Goal: Task Accomplishment & Management: Manage account settings

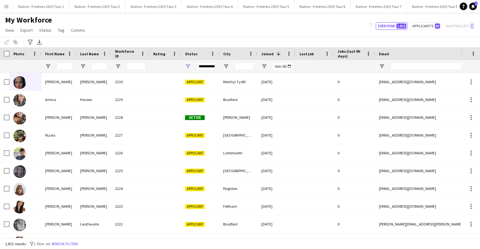
scroll to position [0, 837]
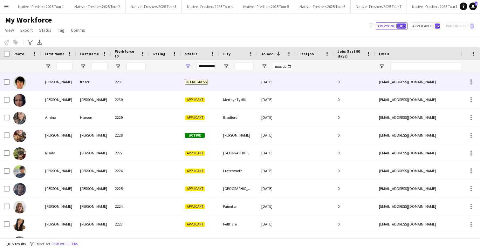
click at [228, 84] on div at bounding box center [238, 81] width 38 height 17
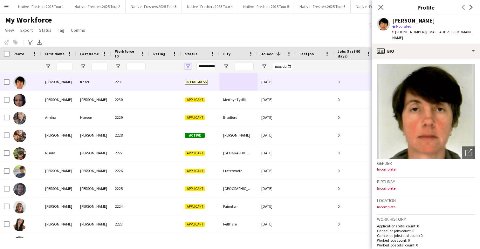
click at [190, 65] on span "Open Filter Menu" at bounding box center [188, 67] width 6 height 6
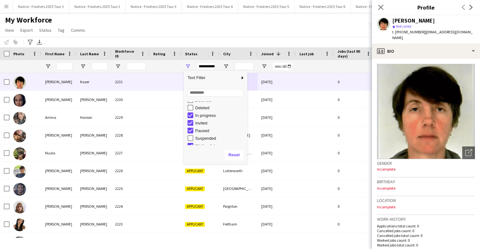
scroll to position [40, 0]
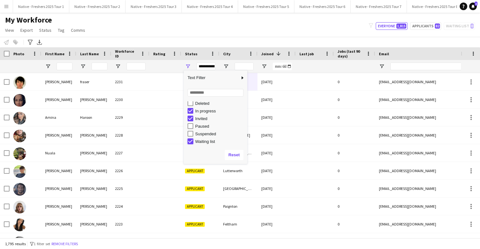
type input "**********"
click at [179, 65] on div at bounding box center [165, 66] width 32 height 13
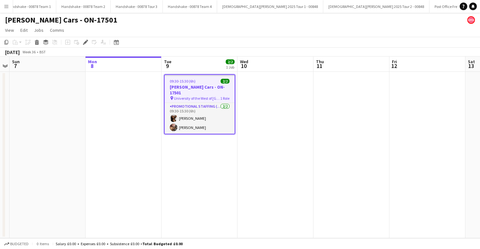
scroll to position [0, 882]
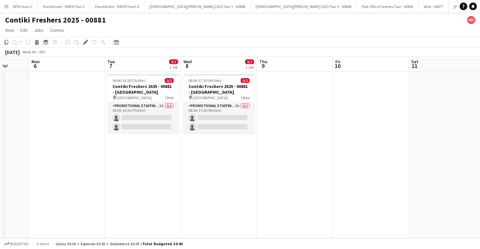
scroll to position [0, 198]
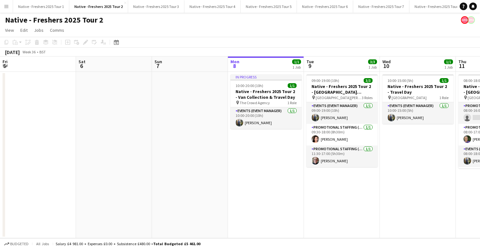
scroll to position [0, 152]
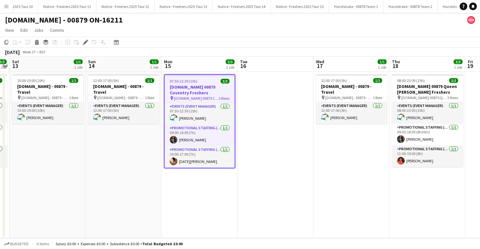
scroll to position [0, 532]
click at [229, 6] on button "Native - Freshers 2025 Tour 14 Close" at bounding box center [249, 6] width 58 height 12
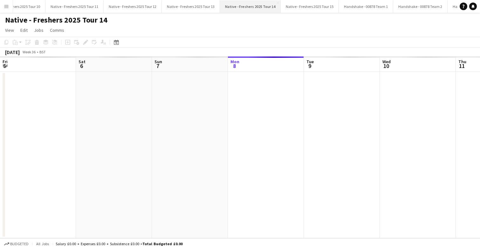
scroll to position [0, 152]
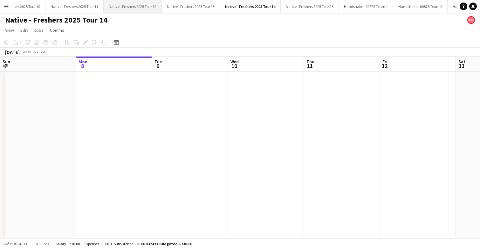
click at [129, 5] on button "Native - Freshers 2025 Tour 12 Close" at bounding box center [133, 6] width 58 height 12
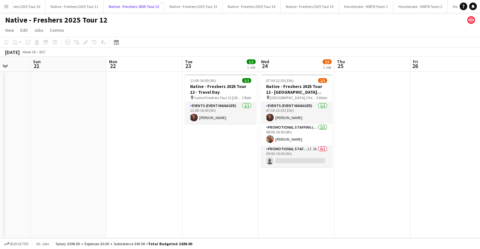
scroll to position [0, 274]
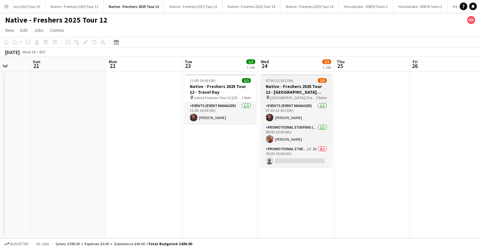
click at [298, 81] on div "07:30-22:30 (15h) 2/3" at bounding box center [295, 80] width 71 height 5
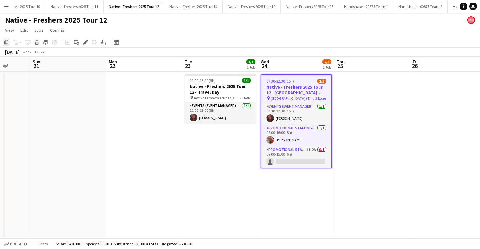
click at [6, 40] on icon "Copy" at bounding box center [6, 42] width 5 height 5
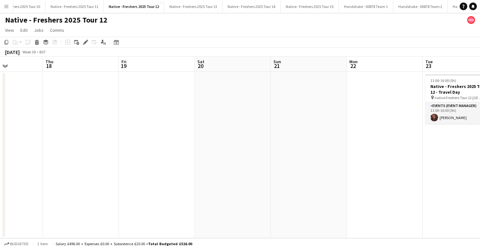
scroll to position [0, 182]
click at [90, 89] on app-date-cell at bounding box center [83, 155] width 76 height 166
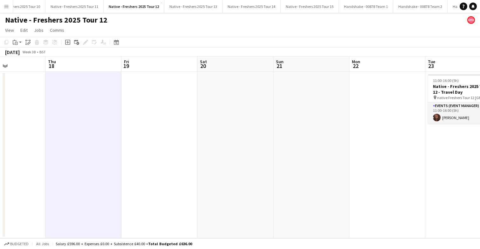
click at [153, 93] on app-date-cell at bounding box center [159, 155] width 76 height 166
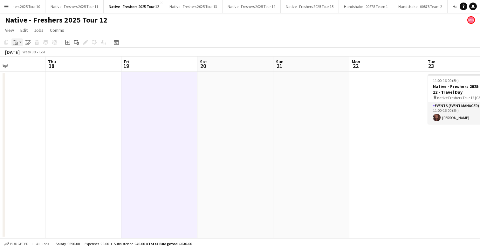
click at [17, 42] on icon "Paste" at bounding box center [15, 42] width 5 height 5
click at [32, 65] on link "Paste with crew Command Shift V" at bounding box center [42, 65] width 50 height 6
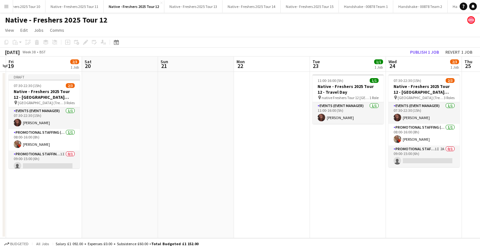
scroll to position [0, 165]
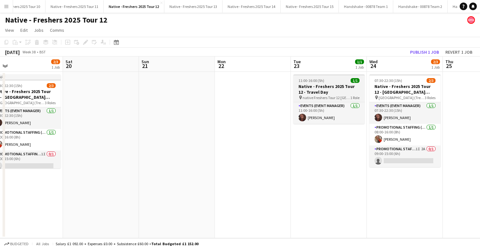
click at [335, 81] on div "11:00-16:00 (5h) 1/1" at bounding box center [328, 80] width 71 height 5
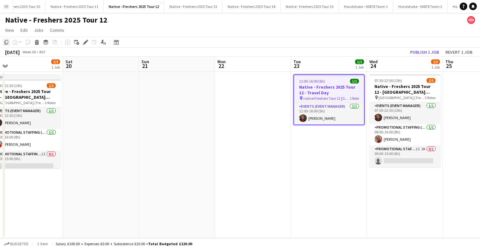
click at [4, 43] on icon "Copy" at bounding box center [6, 42] width 5 height 5
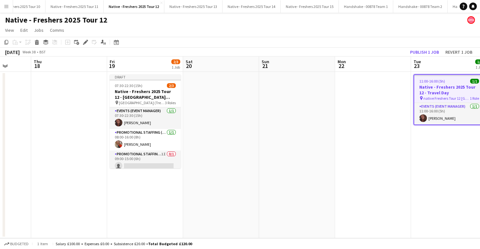
scroll to position [0, 197]
click at [78, 98] on app-date-cell at bounding box center [69, 155] width 76 height 166
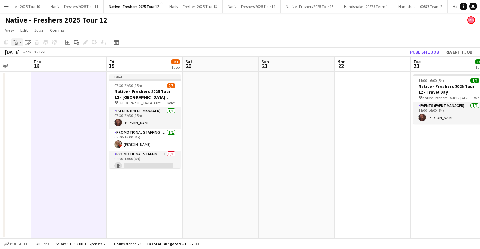
click at [19, 43] on app-action-btn "Paste" at bounding box center [16, 42] width 11 height 8
click at [32, 65] on link "Paste with crew Command Shift V" at bounding box center [42, 65] width 50 height 6
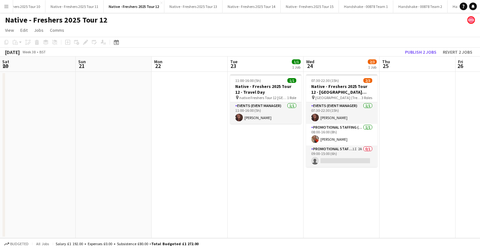
scroll to position [0, 241]
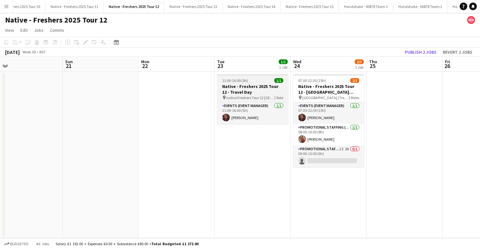
click at [261, 85] on h3 "Native - Freshers 2025 Tour 12 - Travel Day" at bounding box center [252, 89] width 71 height 11
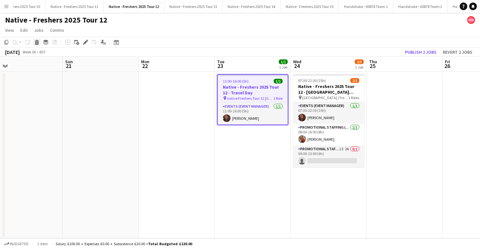
click at [37, 42] on icon at bounding box center [36, 43] width 3 height 3
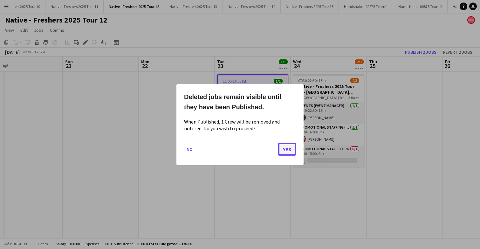
click at [284, 154] on button "Yes" at bounding box center [287, 149] width 18 height 13
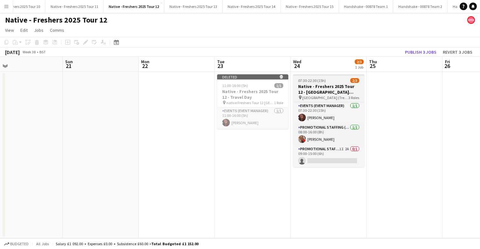
click at [334, 82] on div "07:30-22:30 (15h) 2/3" at bounding box center [328, 80] width 71 height 5
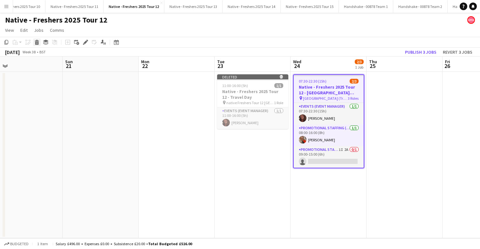
click at [36, 41] on icon "Delete" at bounding box center [36, 42] width 5 height 5
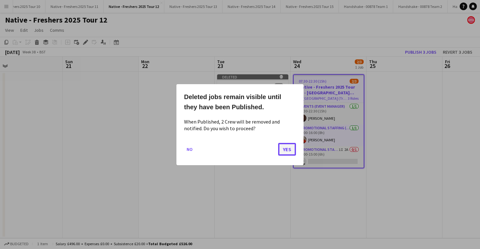
click at [287, 149] on button "Yes" at bounding box center [287, 149] width 18 height 13
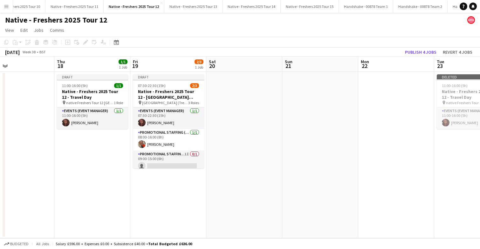
scroll to position [0, 173]
click at [237, 102] on app-date-cell at bounding box center [244, 155] width 76 height 166
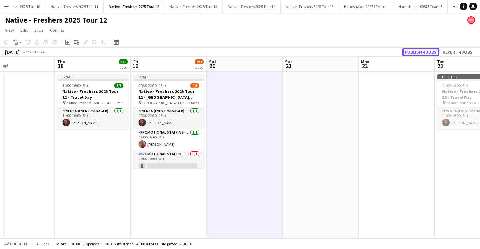
click at [428, 51] on button "Publish 4 jobs" at bounding box center [420, 52] width 37 height 8
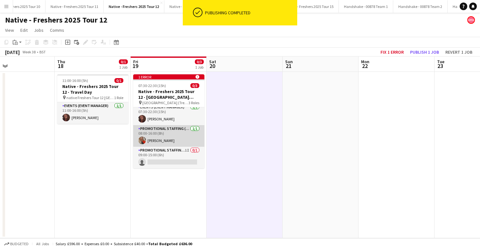
scroll to position [0, 0]
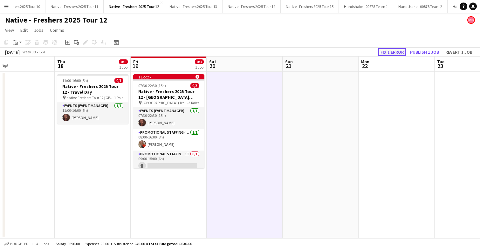
click at [391, 53] on button "Fix 1 error" at bounding box center [392, 52] width 28 height 8
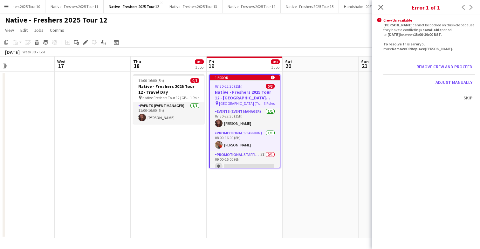
scroll to position [0, 218]
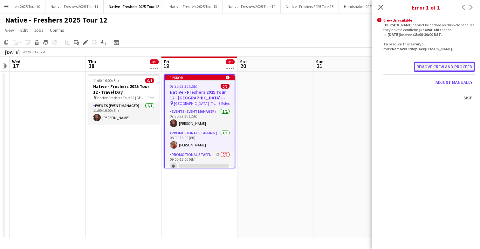
click at [432, 69] on button "Remove crew and proceed" at bounding box center [444, 67] width 61 height 10
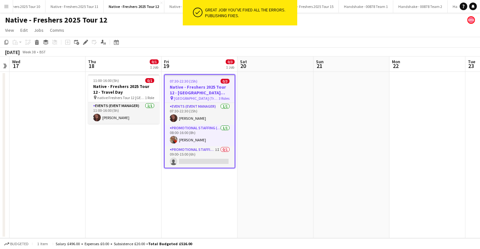
click at [272, 110] on app-date-cell at bounding box center [275, 155] width 76 height 166
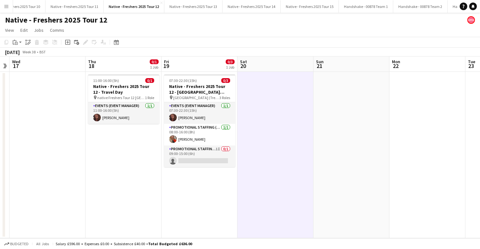
click at [267, 86] on app-date-cell at bounding box center [275, 155] width 76 height 166
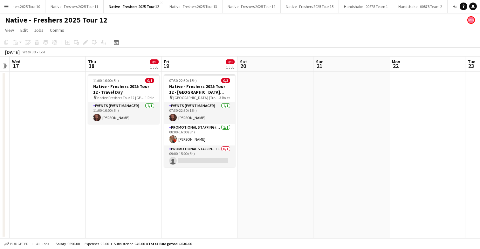
click at [268, 101] on app-date-cell at bounding box center [275, 155] width 76 height 166
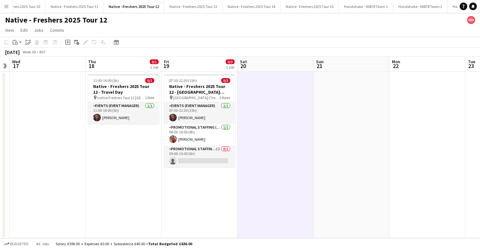
click at [274, 112] on app-date-cell at bounding box center [275, 155] width 76 height 166
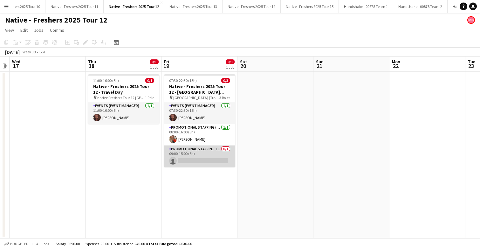
click at [205, 162] on app-card-role "Promotional Staffing (Brand Ambassadors) 1I 0/1 09:00-15:00 (6h) single-neutral…" at bounding box center [199, 156] width 71 height 22
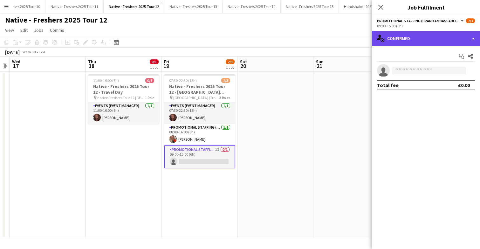
click at [438, 42] on div "single-neutral-actions-check-2 Confirmed" at bounding box center [426, 38] width 108 height 15
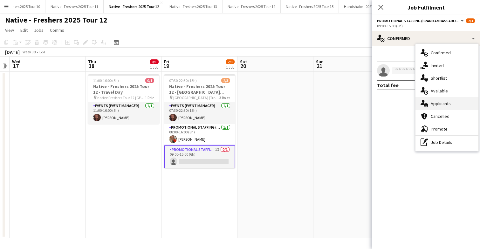
click at [438, 103] on span "Applicants" at bounding box center [440, 104] width 20 height 6
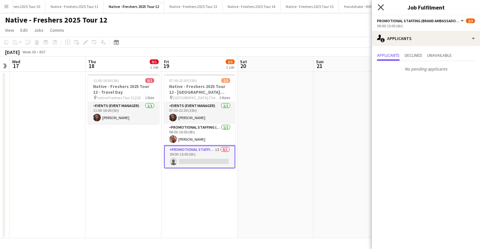
click at [383, 8] on icon "Close pop-in" at bounding box center [380, 7] width 6 height 6
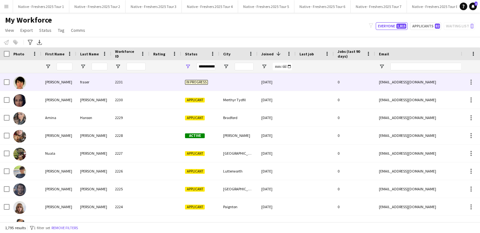
click at [161, 80] on div at bounding box center [165, 81] width 32 height 17
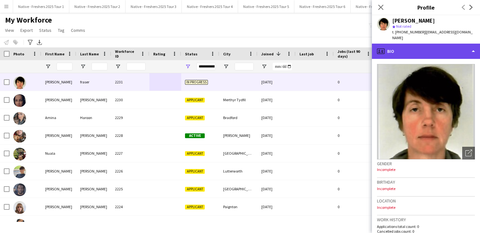
click at [435, 44] on div "profile Bio" at bounding box center [426, 51] width 108 height 15
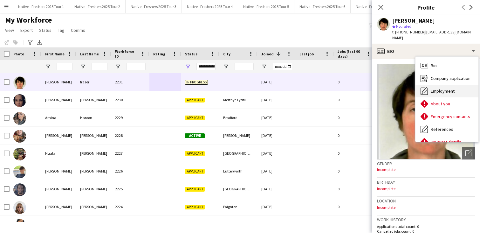
click at [449, 84] on div "Employment Employment" at bounding box center [446, 90] width 63 height 13
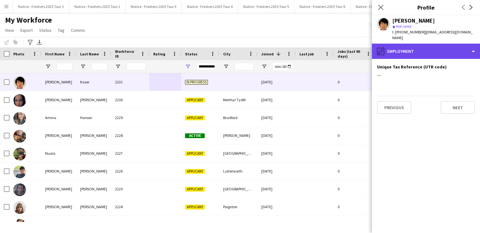
click at [439, 51] on div "pencil4 Employment" at bounding box center [426, 51] width 108 height 15
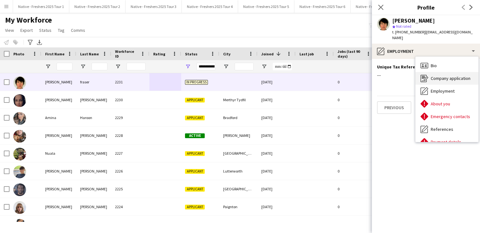
click at [442, 75] on span "Company application" at bounding box center [450, 78] width 40 height 6
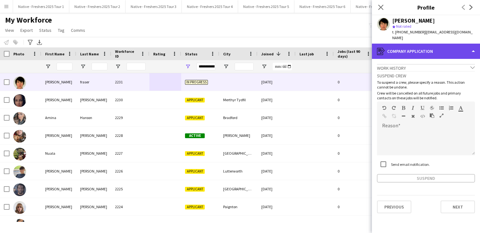
click at [425, 44] on div "register Company application" at bounding box center [426, 51] width 108 height 15
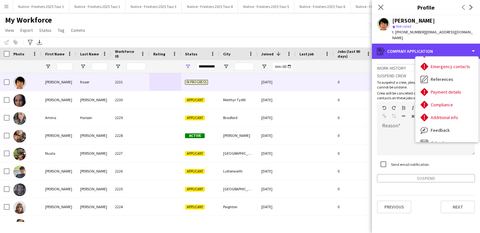
scroll to position [60, 0]
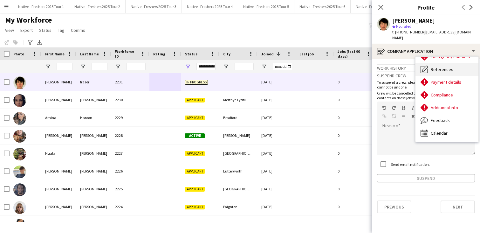
click at [442, 66] on div "References References" at bounding box center [446, 69] width 63 height 13
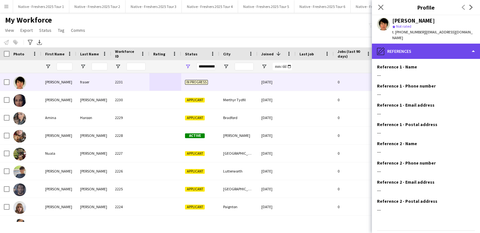
click at [436, 48] on div "pencil4 References" at bounding box center [426, 51] width 108 height 15
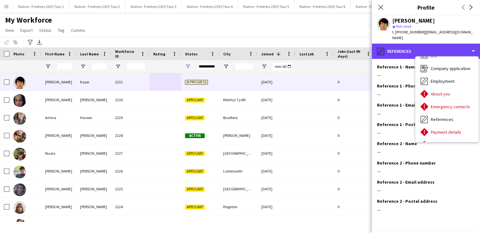
scroll to position [0, 0]
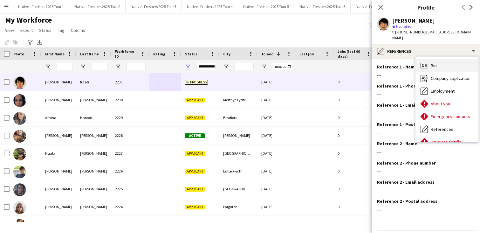
click at [443, 65] on div "Bio Bio" at bounding box center [446, 65] width 63 height 13
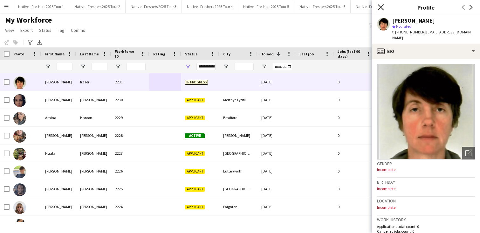
click at [381, 6] on icon "Close pop-in" at bounding box center [380, 7] width 6 height 6
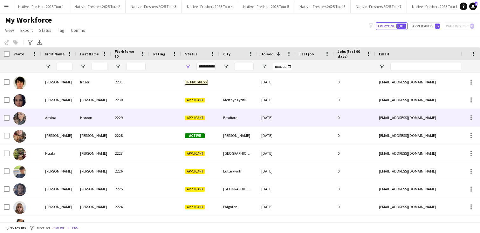
click at [147, 115] on div "2229" at bounding box center [130, 117] width 38 height 17
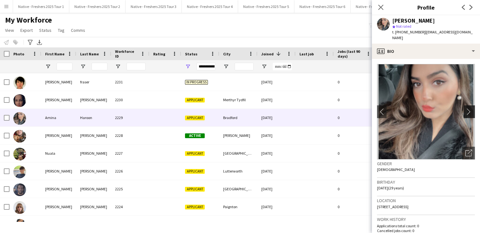
click at [467, 108] on app-icon "chevron-right" at bounding box center [470, 111] width 10 height 7
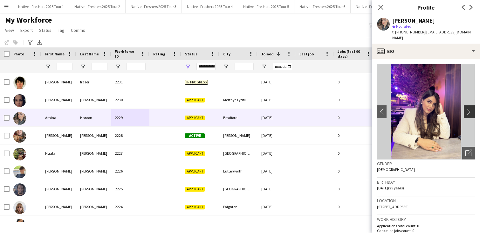
click at [467, 108] on app-icon "chevron-right" at bounding box center [470, 111] width 10 height 7
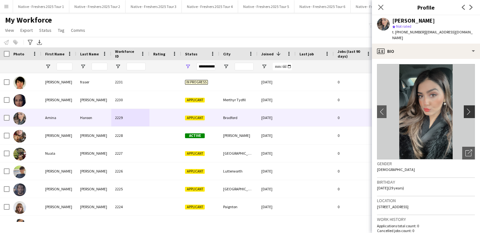
click at [467, 108] on app-icon "chevron-right" at bounding box center [470, 111] width 10 height 7
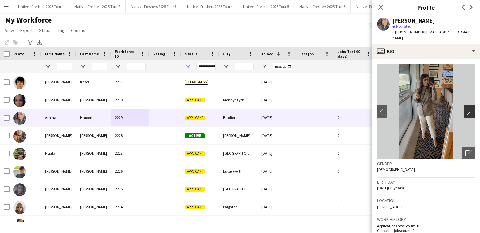
click at [467, 108] on app-icon "chevron-right" at bounding box center [470, 111] width 10 height 7
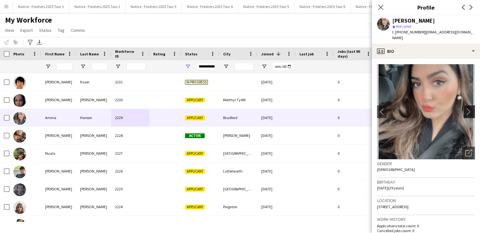
click at [467, 108] on app-icon "chevron-right" at bounding box center [470, 111] width 10 height 7
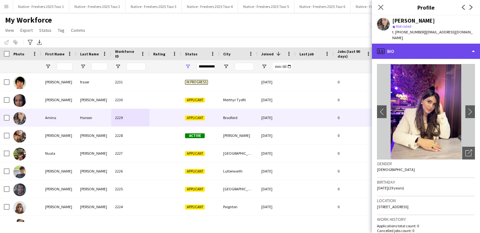
click at [433, 44] on div "profile Bio" at bounding box center [426, 51] width 108 height 15
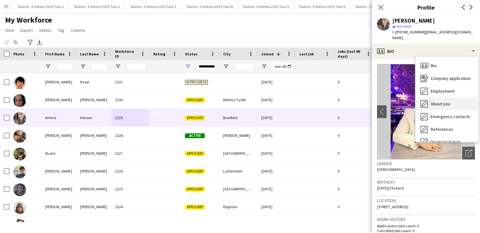
click at [442, 104] on div "About you About you" at bounding box center [446, 103] width 63 height 13
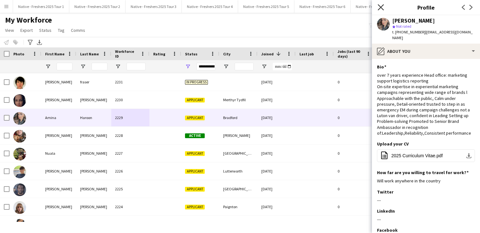
click at [381, 8] on icon at bounding box center [380, 7] width 6 height 6
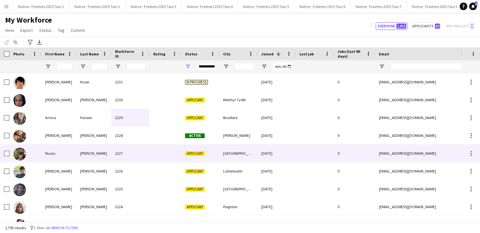
click at [149, 155] on div "2227" at bounding box center [130, 152] width 38 height 17
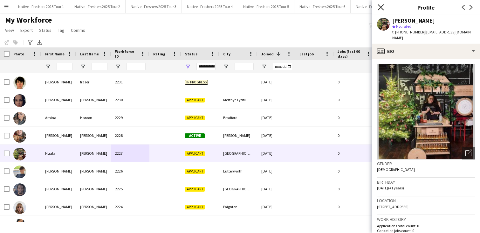
click at [382, 6] on icon at bounding box center [380, 7] width 6 height 6
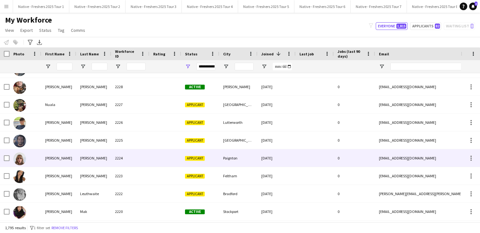
click at [155, 157] on div at bounding box center [165, 157] width 32 height 17
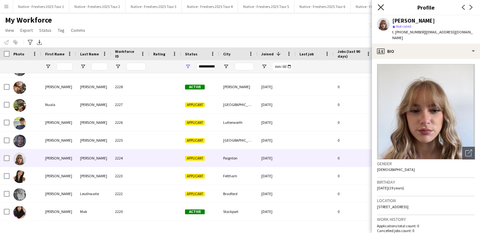
click at [378, 8] on icon "Close pop-in" at bounding box center [380, 7] width 6 height 6
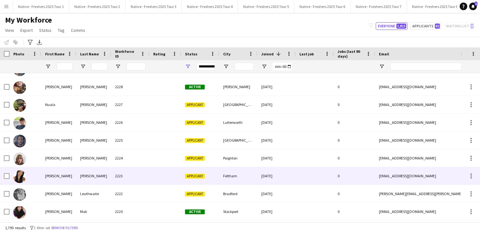
click at [124, 176] on div "2223" at bounding box center [130, 175] width 38 height 17
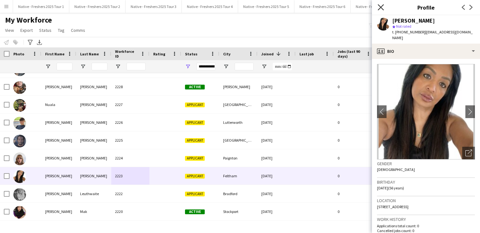
click at [380, 7] on icon at bounding box center [380, 7] width 6 height 6
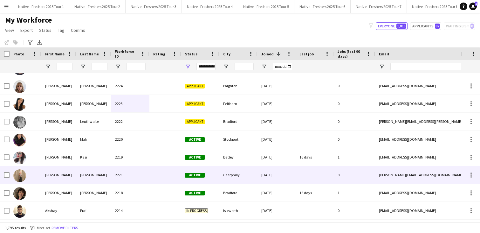
scroll to position [130, 0]
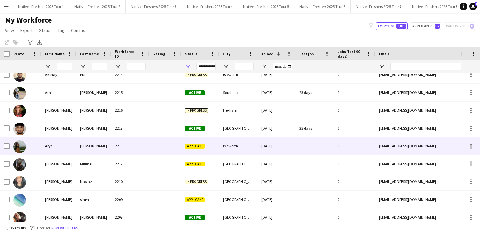
click at [154, 146] on div at bounding box center [165, 145] width 32 height 17
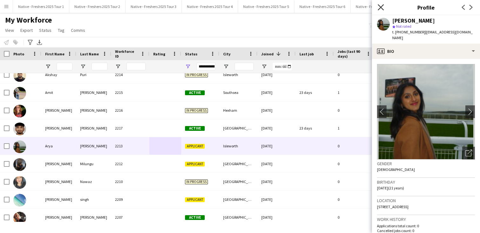
click at [381, 9] on icon "Close pop-in" at bounding box center [380, 7] width 6 height 6
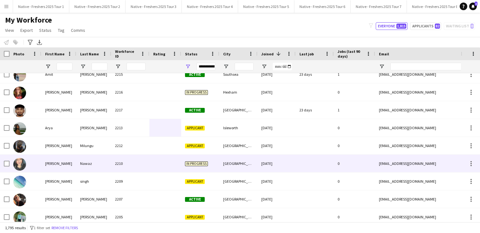
click at [137, 161] on div "2210" at bounding box center [130, 162] width 38 height 17
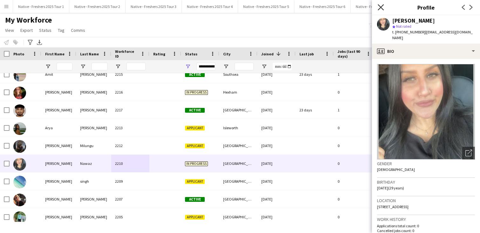
click at [382, 8] on icon "Close pop-in" at bounding box center [380, 7] width 6 height 6
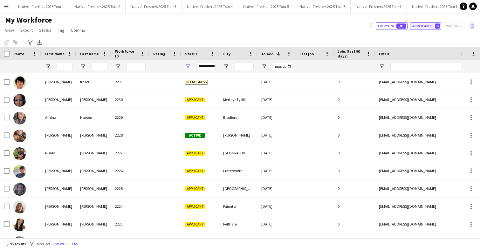
click at [428, 28] on button "Applicants 82" at bounding box center [425, 26] width 31 height 8
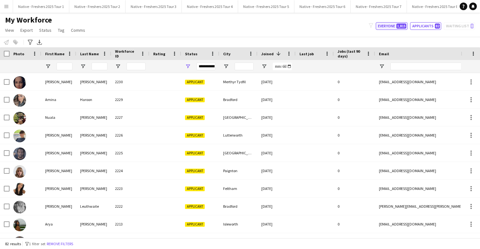
click at [388, 27] on button "Everyone 1,815" at bounding box center [391, 26] width 32 height 8
type input "**********"
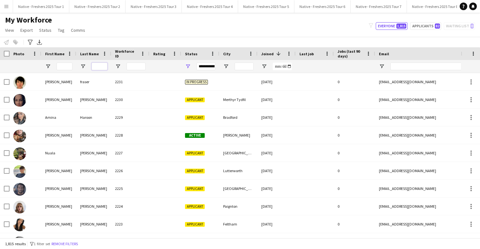
click at [103, 66] on input "Last Name Filter Input" at bounding box center [99, 67] width 16 height 8
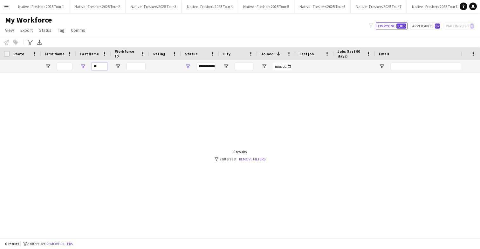
type input "*"
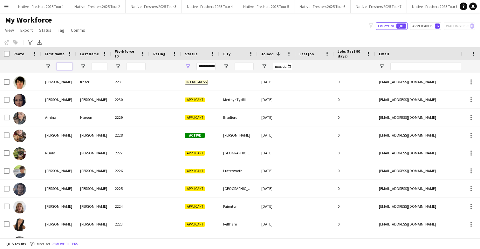
click at [61, 67] on input "First Name Filter Input" at bounding box center [65, 67] width 16 height 8
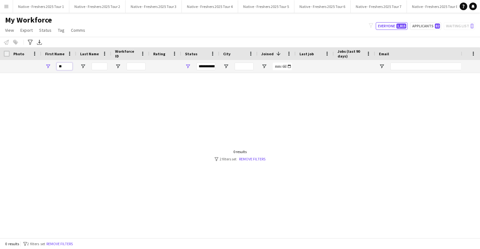
type input "*"
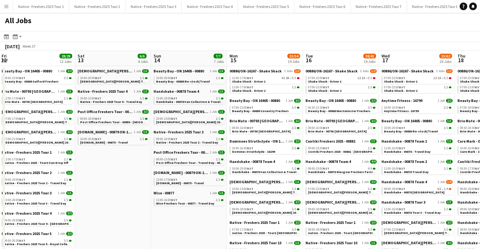
scroll to position [0, 229]
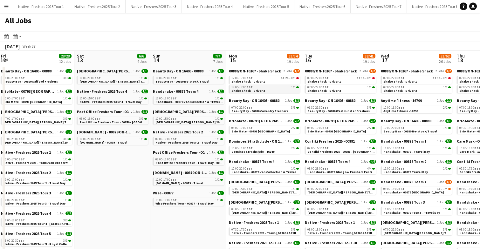
click at [256, 90] on span "Shake Shack - Driver 2" at bounding box center [247, 91] width 33 height 4
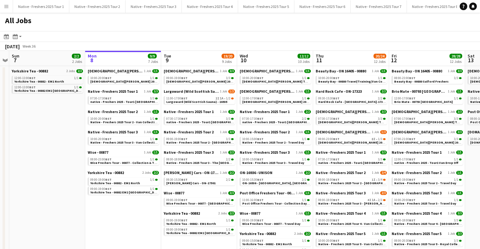
scroll to position [0, 142]
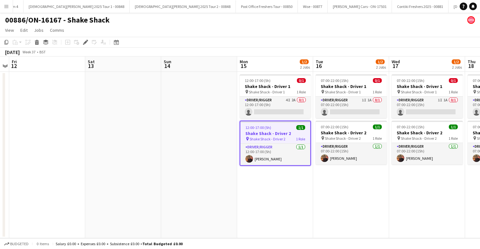
scroll to position [0, 140]
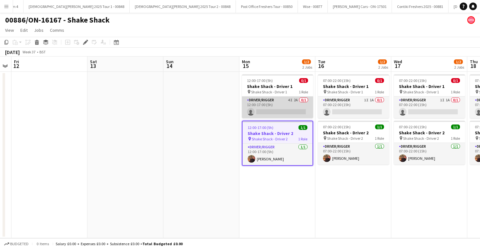
click at [281, 101] on app-card-role "Driver/Rigger 4I 2A 0/1 12:00-17:00 (5h) single-neutral-actions" at bounding box center [277, 108] width 71 height 22
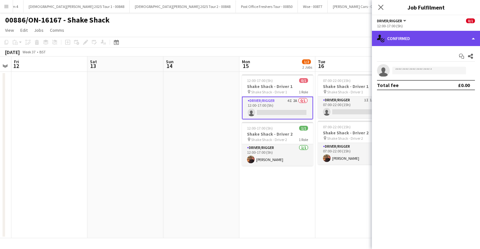
click at [438, 36] on div "single-neutral-actions-check-2 Confirmed" at bounding box center [426, 38] width 108 height 15
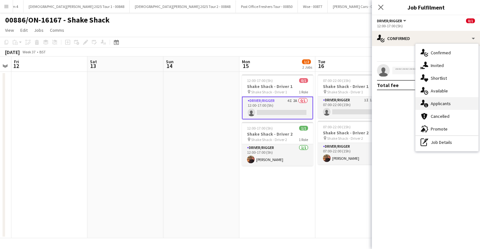
click at [447, 106] on span "Applicants" at bounding box center [440, 104] width 20 height 6
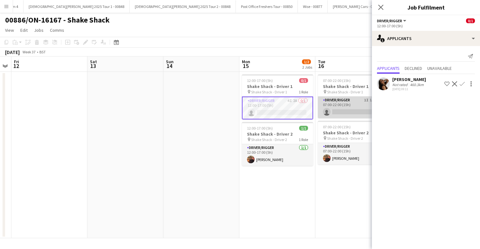
click at [345, 107] on app-card-role "Driver/Rigger 1I 1A 0/1 07:00-22:00 (15h) single-neutral-actions" at bounding box center [353, 108] width 71 height 22
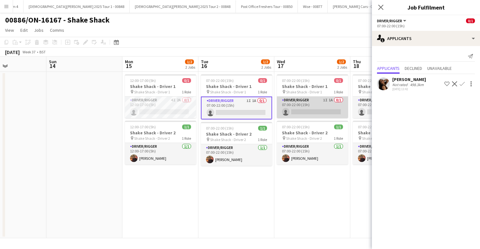
click at [321, 101] on app-card-role "Driver/Rigger 1I 1A 0/1 07:00-22:00 (15h) single-neutral-actions" at bounding box center [312, 108] width 71 height 22
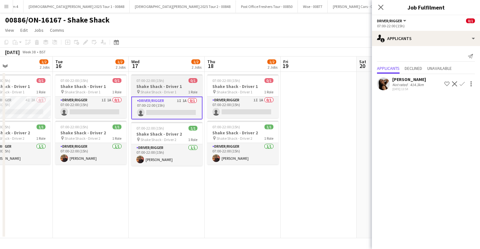
scroll to position [0, 261]
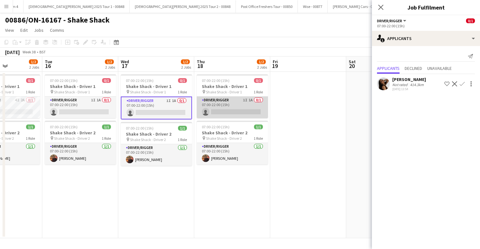
click at [240, 113] on app-card-role "Driver/Rigger 1I 1A 0/1 07:00-22:00 (15h) single-neutral-actions" at bounding box center [232, 108] width 71 height 22
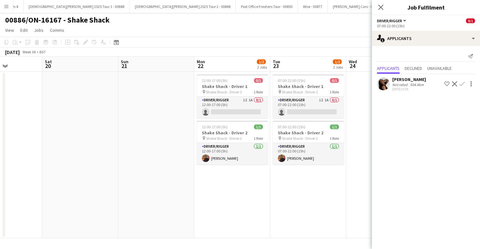
scroll to position [0, 270]
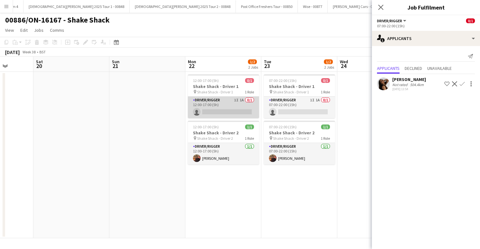
click at [225, 105] on app-card-role "Driver/Rigger 1I 1A 0/1 12:00-17:00 (5h) single-neutral-actions" at bounding box center [223, 108] width 71 height 22
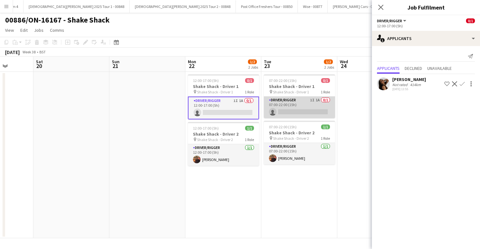
click at [306, 98] on app-card-role "Driver/Rigger 1I 1A 0/1 07:00-22:00 (15h) single-neutral-actions" at bounding box center [299, 108] width 71 height 22
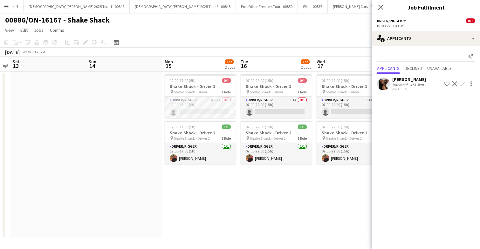
scroll to position [0, 139]
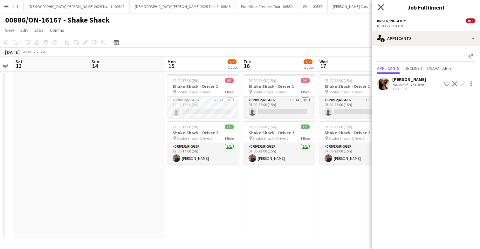
click at [382, 6] on icon at bounding box center [380, 7] width 6 height 6
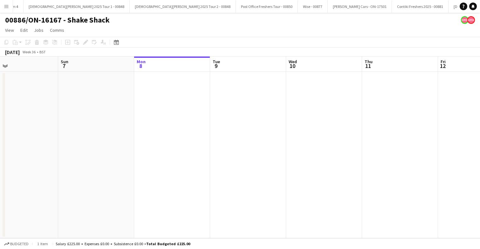
scroll to position [0, 152]
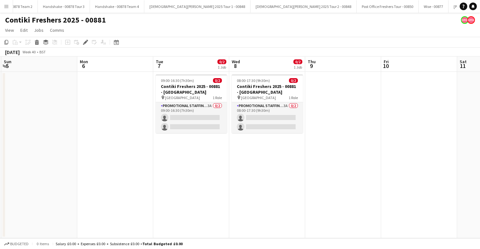
scroll to position [0, 148]
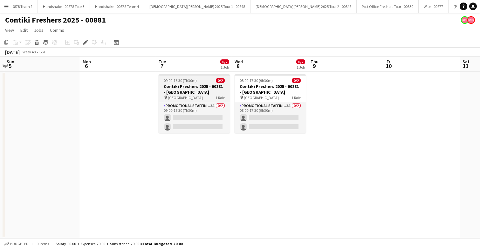
click at [205, 83] on div "09:00-16:30 (7h30m) 0/2" at bounding box center [194, 80] width 71 height 5
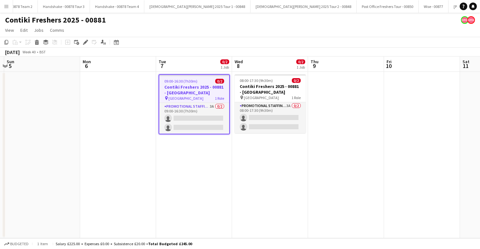
click at [205, 83] on div "09:00-16:30 (7h30m) 0/2" at bounding box center [194, 81] width 70 height 5
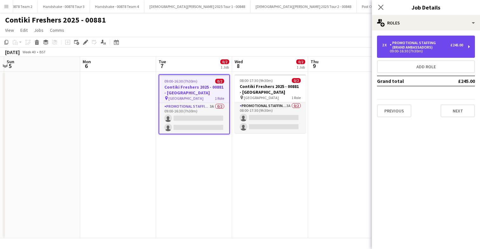
click at [437, 48] on div "Promotional Staffing (Brand Ambassadors)" at bounding box center [419, 45] width 61 height 9
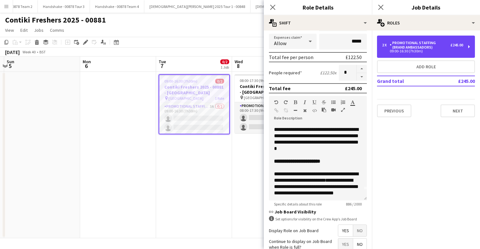
scroll to position [0, 0]
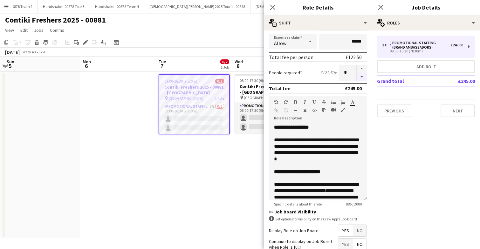
click at [362, 78] on button "button" at bounding box center [361, 77] width 10 height 8
type input "*"
click at [245, 80] on span "08:00-17:30 (9h30m)" at bounding box center [256, 80] width 33 height 5
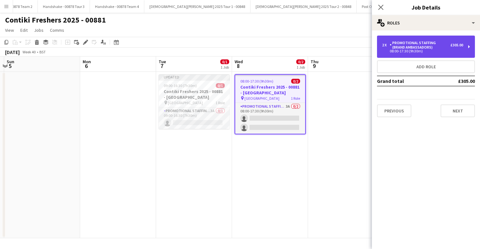
click at [440, 43] on div "Promotional Staffing (Brand Ambassadors)" at bounding box center [419, 45] width 61 height 9
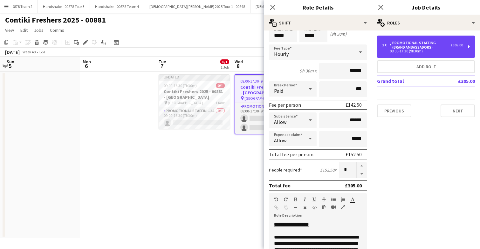
scroll to position [40, 0]
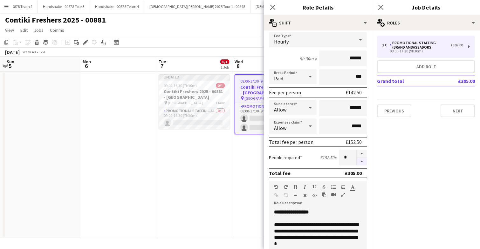
click at [363, 163] on button "button" at bounding box center [361, 162] width 10 height 8
type input "*"
click at [381, 5] on icon "Close pop-in" at bounding box center [380, 7] width 6 height 6
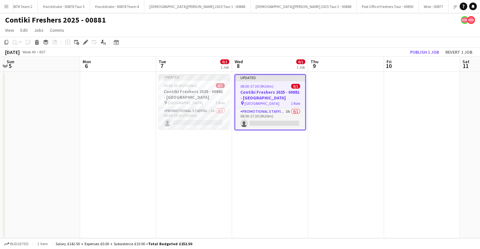
click at [373, 104] on app-date-cell at bounding box center [346, 155] width 76 height 166
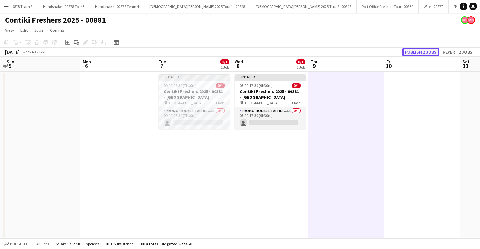
click at [416, 49] on button "Publish 2 jobs" at bounding box center [420, 52] width 37 height 8
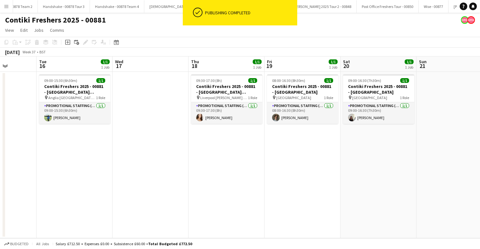
scroll to position [0, 186]
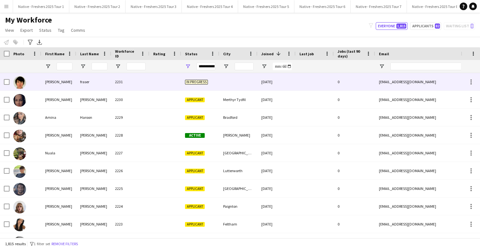
click at [140, 80] on div "2231" at bounding box center [130, 81] width 38 height 17
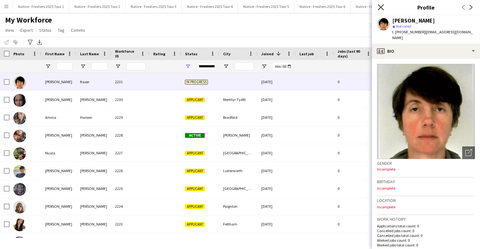
click at [382, 7] on icon "Close pop-in" at bounding box center [380, 7] width 6 height 6
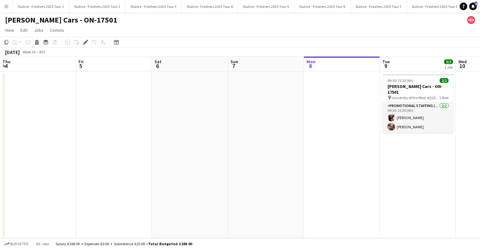
scroll to position [0, 218]
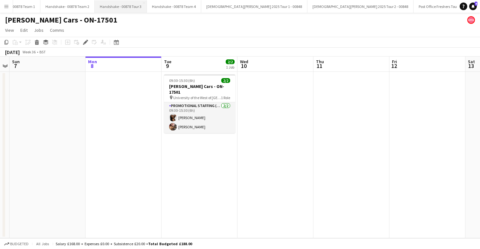
click at [111, 5] on button "Handshake - 00878 Tour 3 Close" at bounding box center [121, 6] width 52 height 12
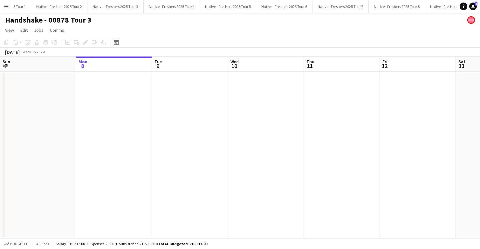
scroll to position [0, 33]
click at [116, 5] on button "Native - Freshers 2025 Tour 3 Close" at bounding box center [120, 6] width 56 height 12
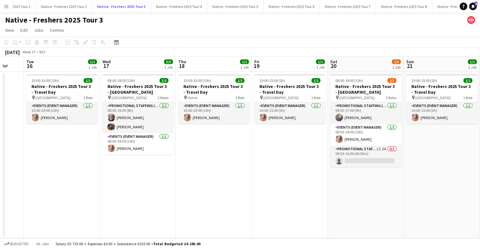
scroll to position [0, 204]
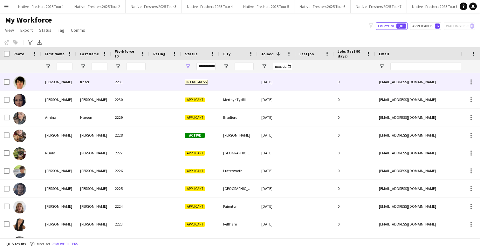
click at [153, 81] on div at bounding box center [165, 81] width 32 height 17
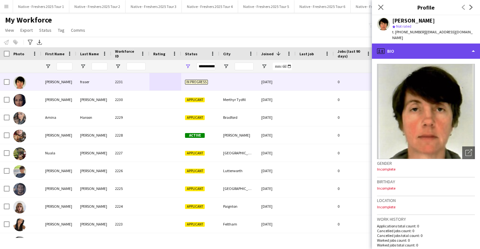
click at [423, 45] on div "profile Bio" at bounding box center [426, 51] width 108 height 15
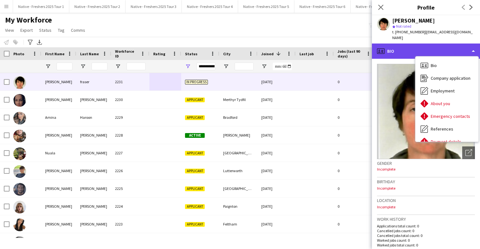
click at [408, 44] on div "profile Bio" at bounding box center [426, 51] width 108 height 15
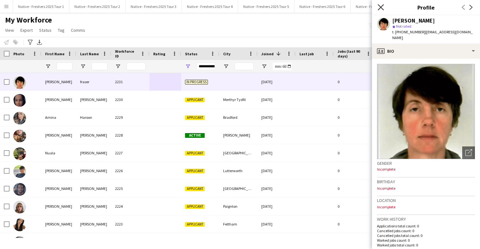
click at [383, 10] on icon at bounding box center [380, 7] width 6 height 6
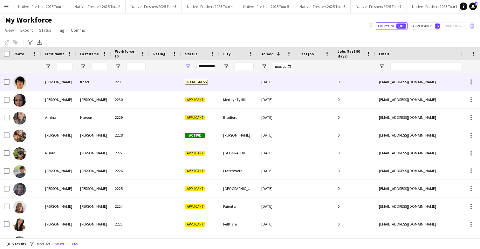
click at [264, 84] on div "07-09-2025" at bounding box center [276, 81] width 38 height 17
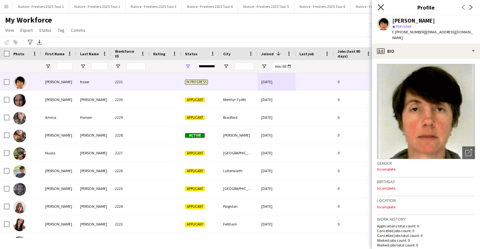
click at [381, 6] on icon at bounding box center [380, 7] width 6 height 6
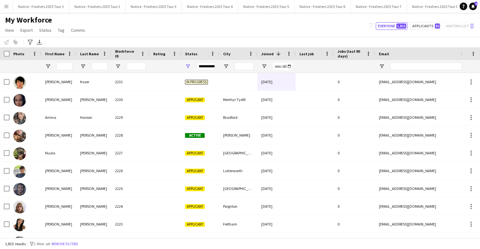
click at [326, 26] on div "My Workforce View Views Default view New view Update view Delete view Edit name…" at bounding box center [240, 26] width 480 height 22
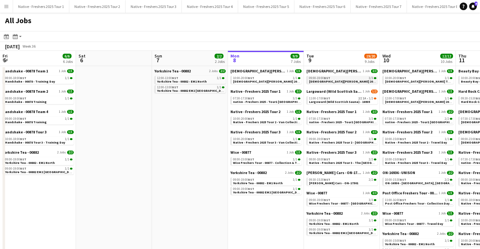
scroll to position [0, 142]
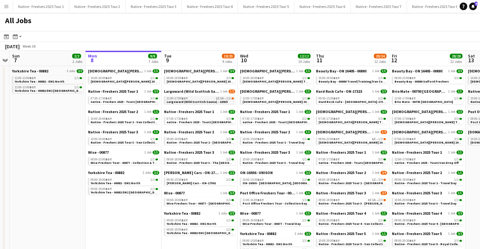
click at [195, 101] on span "Largoward (Wild Scottish Sauna) - 16935" at bounding box center [196, 102] width 61 height 4
click at [189, 101] on span "Largoward (Wild Scottish Sauna) - 16935" at bounding box center [196, 102] width 61 height 4
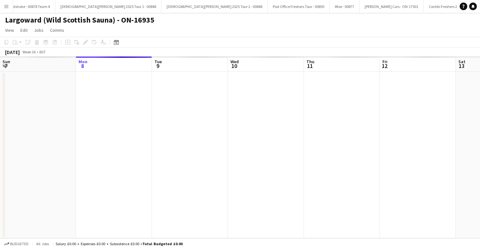
scroll to position [0, 218]
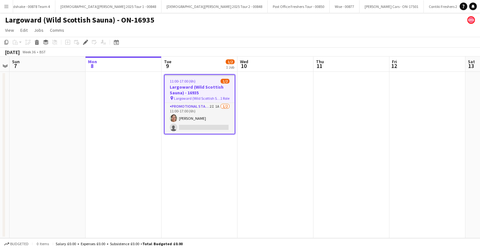
click at [205, 83] on div "11:00-17:00 (6h) 1/2" at bounding box center [200, 81] width 70 height 5
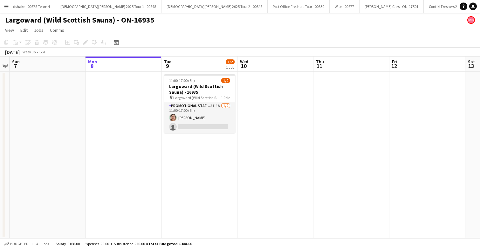
click at [261, 80] on app-date-cell at bounding box center [275, 155] width 76 height 166
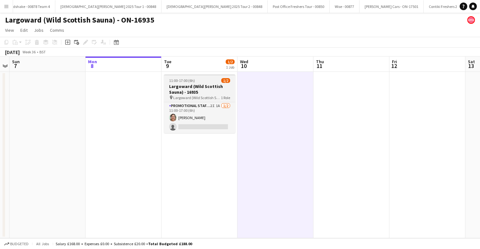
click at [214, 81] on div "11:00-17:00 (6h) 1/2" at bounding box center [199, 80] width 71 height 5
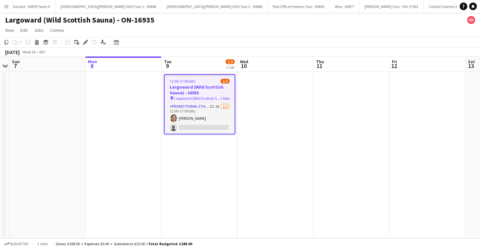
click at [214, 81] on div "11:00-17:00 (6h) 1/2" at bounding box center [200, 81] width 70 height 5
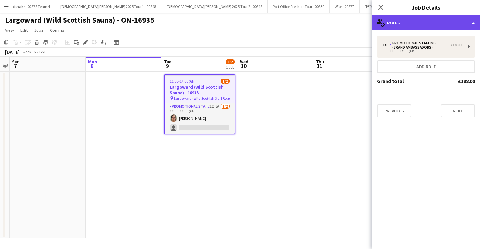
click at [415, 28] on div "multiple-users-add Roles" at bounding box center [426, 22] width 108 height 15
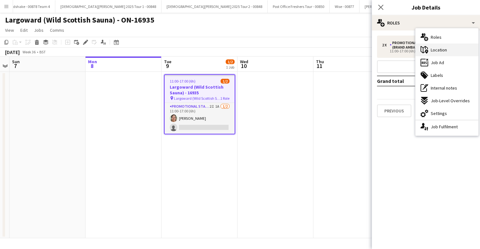
click at [440, 51] on span "Location" at bounding box center [438, 50] width 16 height 6
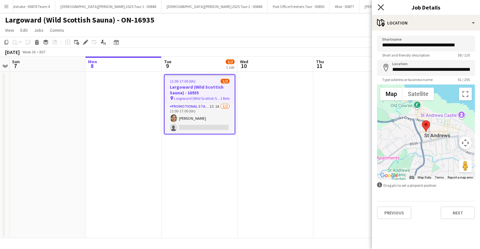
click at [383, 6] on icon "Close pop-in" at bounding box center [380, 7] width 6 height 6
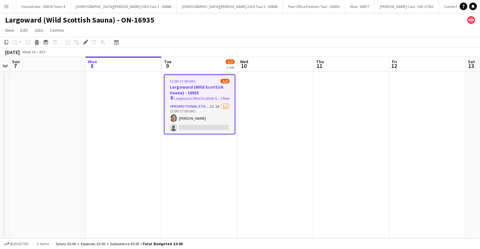
scroll to position [0, 1020]
click at [204, 80] on div "11:00-17:00 (6h) 1/2" at bounding box center [200, 81] width 70 height 5
click at [261, 91] on app-date-cell at bounding box center [275, 155] width 76 height 166
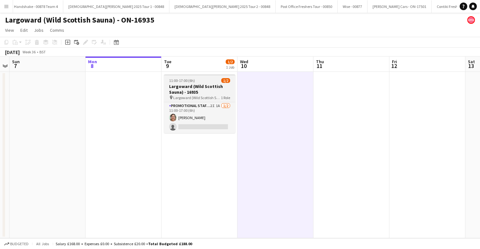
click at [214, 84] on h3 "Largoward (Wild Scottish Sauna) - 16935" at bounding box center [199, 89] width 71 height 11
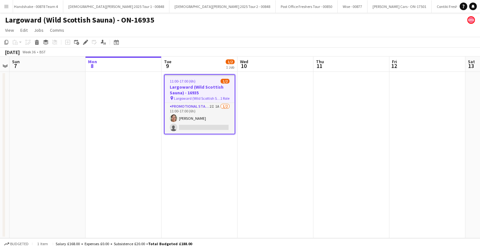
click at [214, 84] on h3 "Largoward (Wild Scottish Sauna) - 16935" at bounding box center [200, 89] width 70 height 11
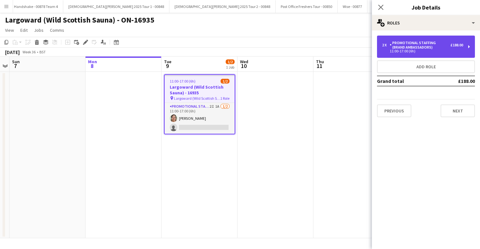
click at [418, 49] on div "Promotional Staffing (Brand Ambassadors)" at bounding box center [419, 45] width 61 height 9
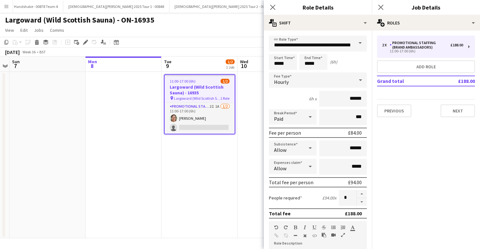
click at [411, 15] on div "Close pop-in Job Details" at bounding box center [426, 7] width 108 height 15
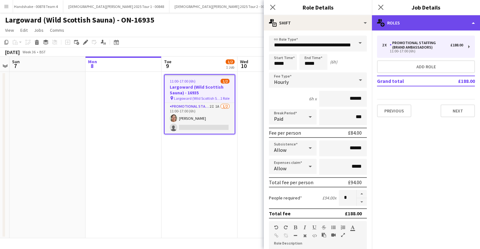
click at [416, 21] on div "multiple-users-add Roles" at bounding box center [426, 22] width 108 height 15
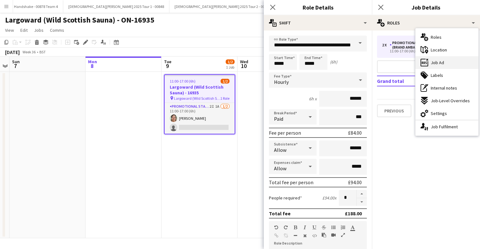
click at [441, 59] on div "ads-window Job Ad" at bounding box center [446, 62] width 63 height 13
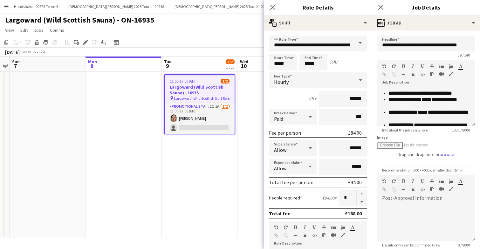
scroll to position [0, 0]
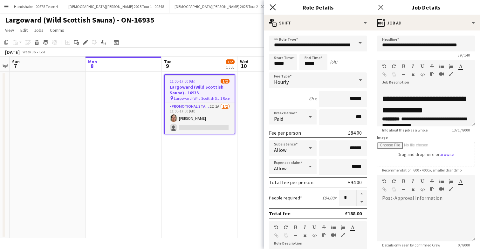
click at [275, 7] on icon "Close pop-in" at bounding box center [272, 7] width 6 height 6
